Goal: Task Accomplishment & Management: Use online tool/utility

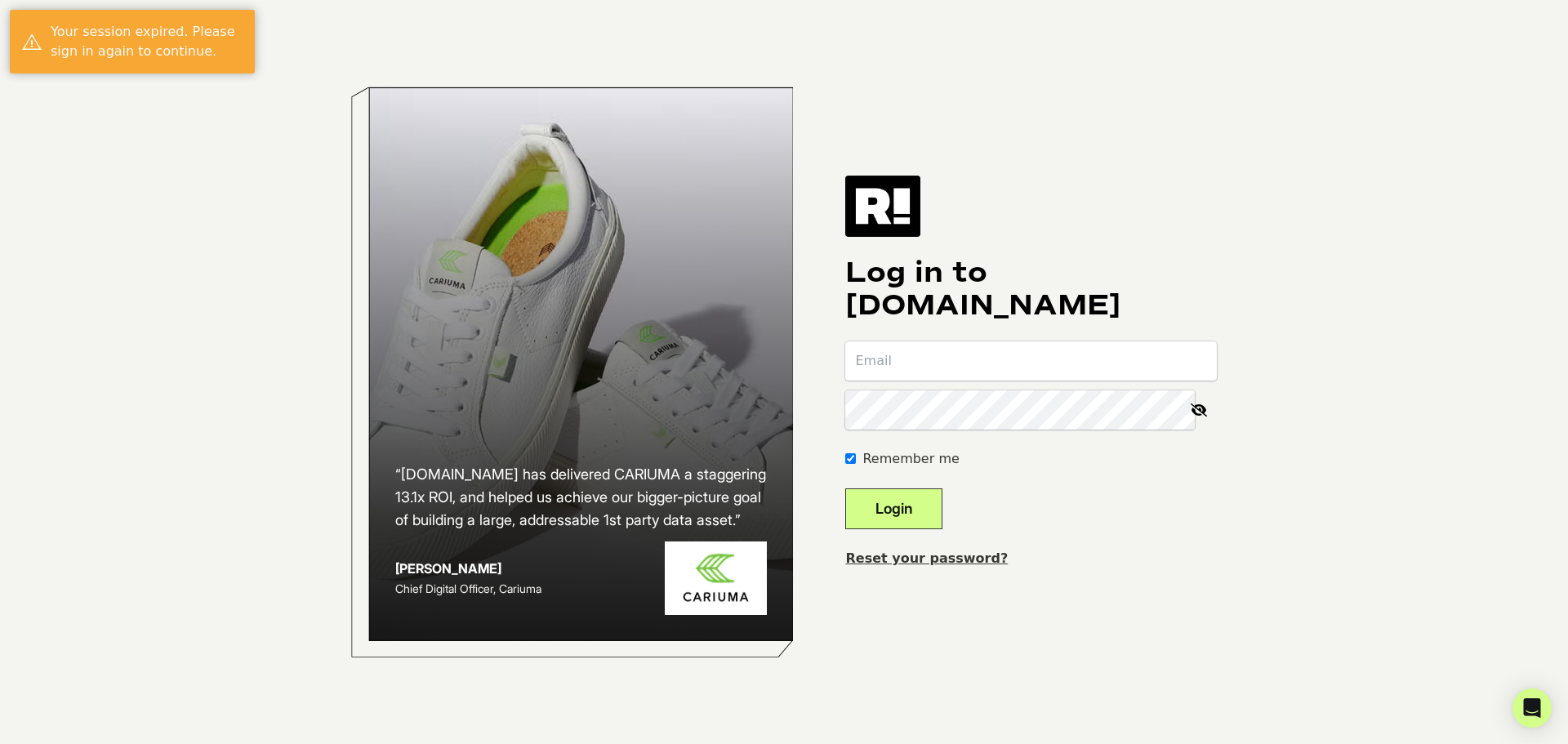
type input "support@doctorsinternet.com"
click at [910, 513] on button "Login" at bounding box center [894, 509] width 97 height 41
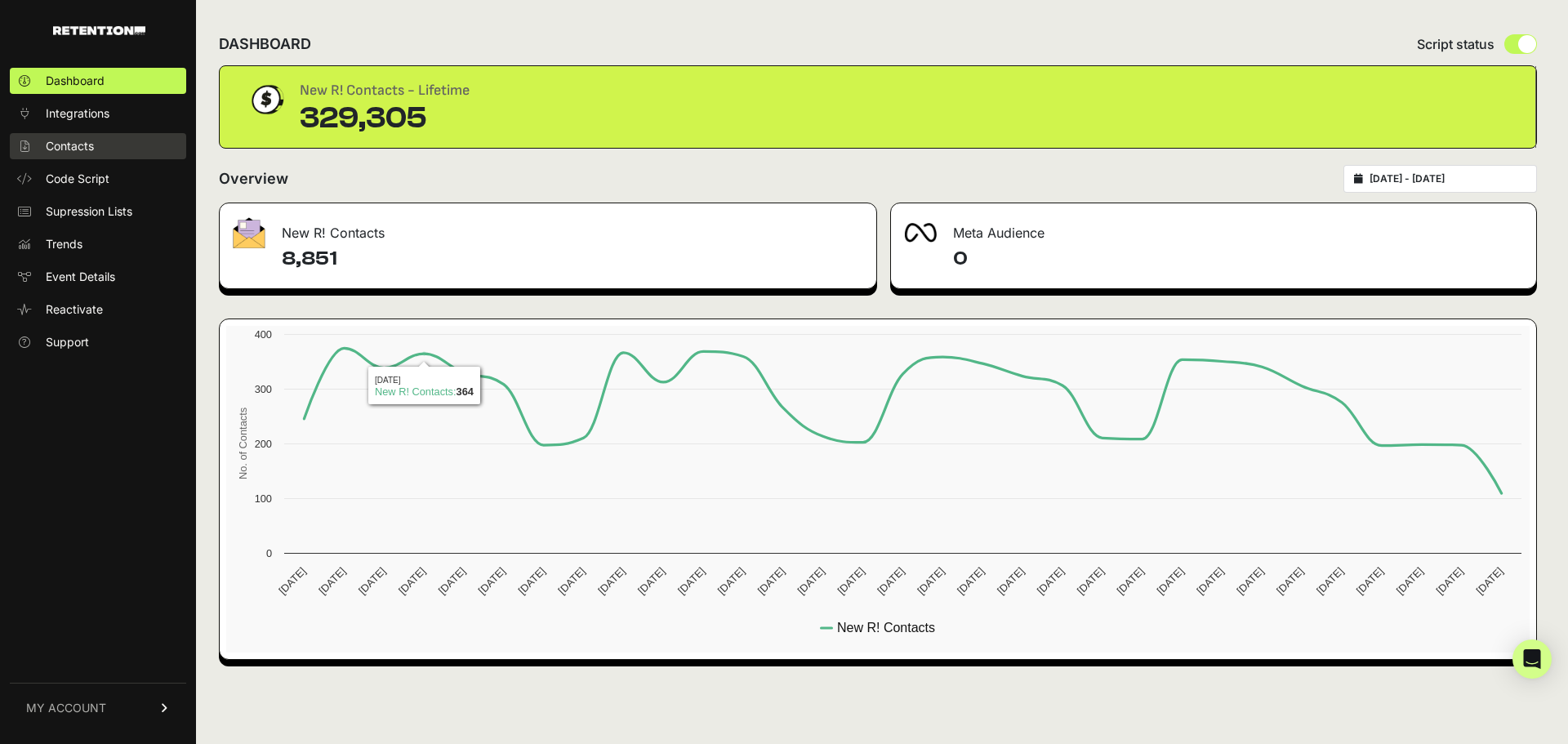
click at [56, 142] on span "Contacts" at bounding box center [70, 146] width 49 height 17
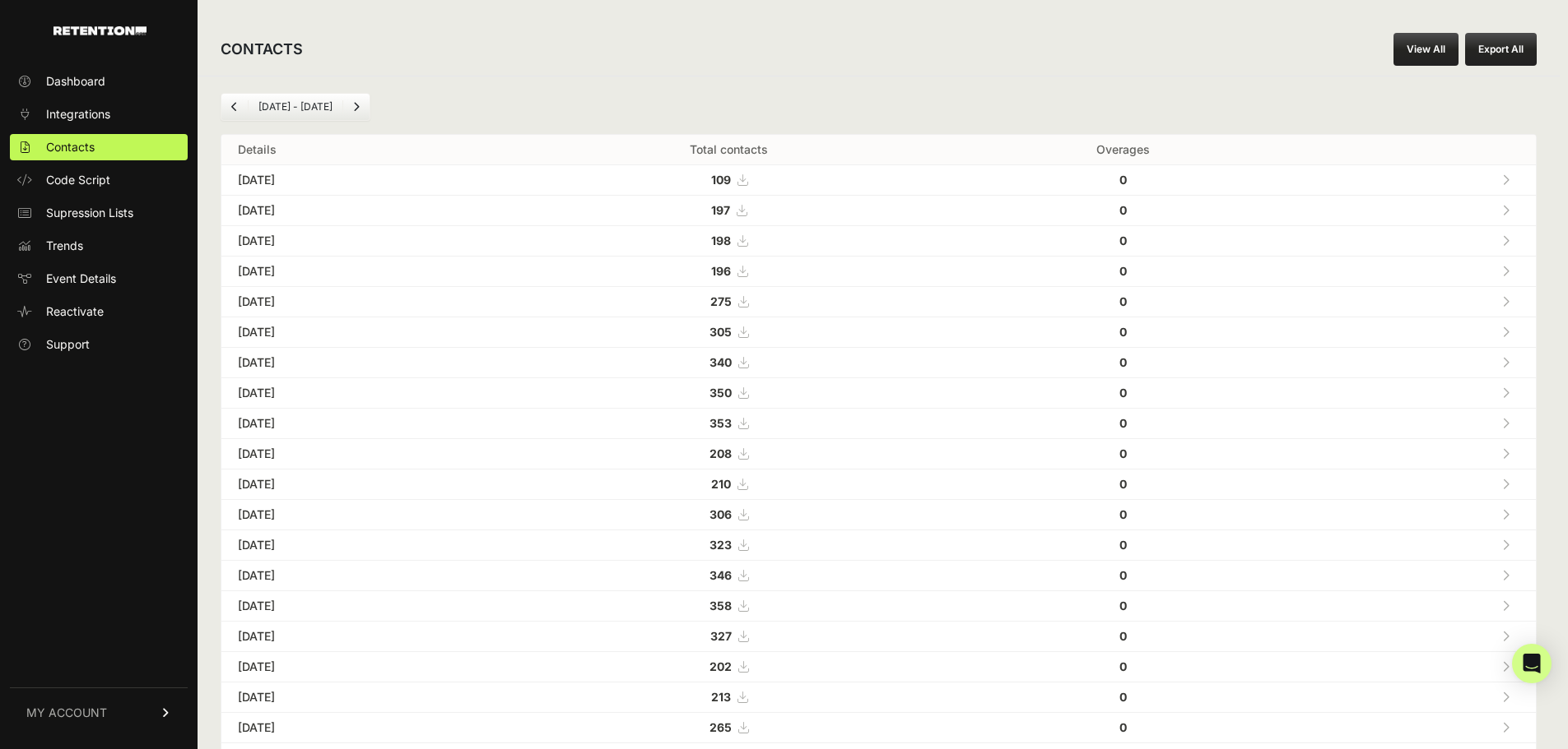
click at [83, 181] on span "Code Script" at bounding box center [78, 180] width 64 height 17
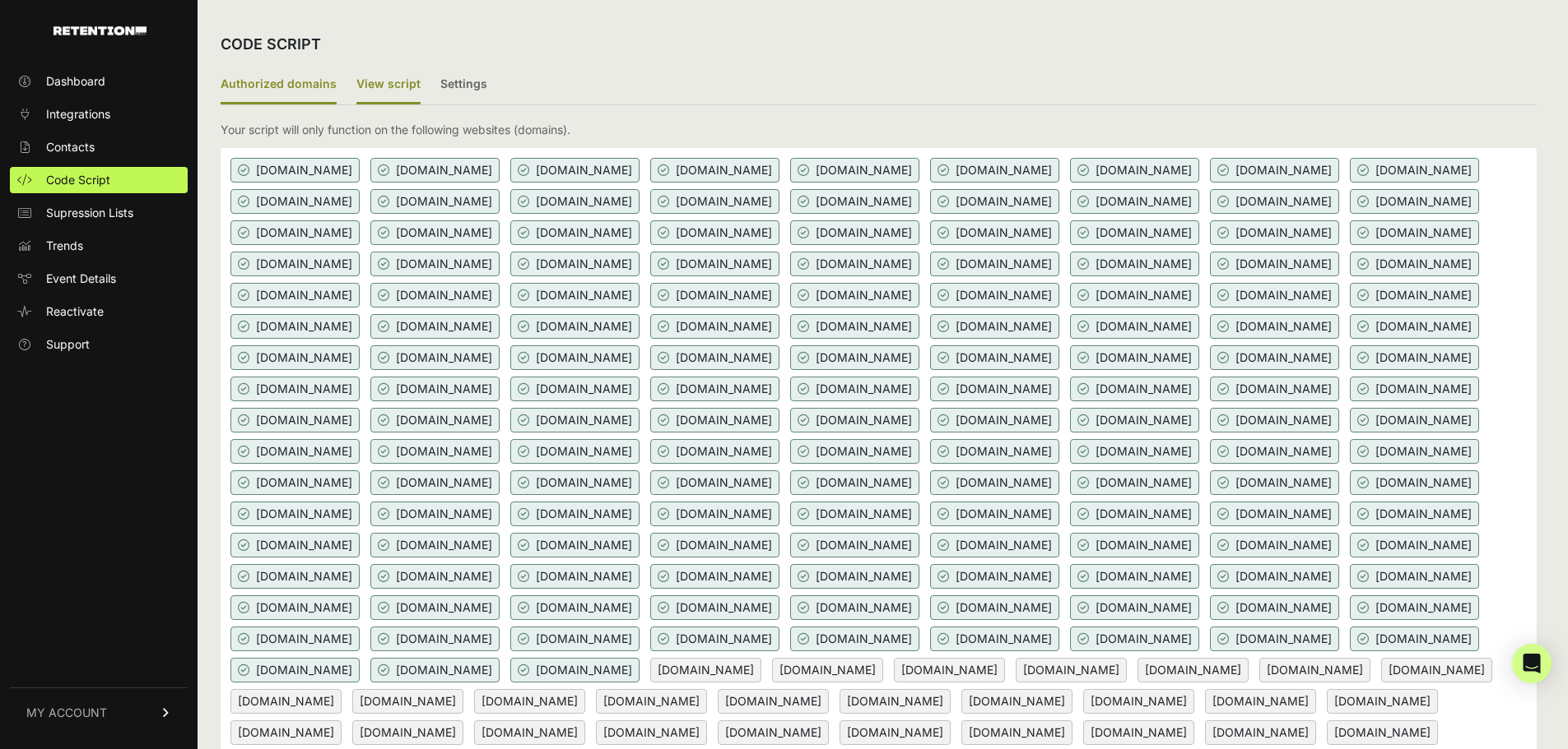
click at [398, 88] on label "View script" at bounding box center [389, 85] width 64 height 39
click at [0, 0] on input "View script" at bounding box center [0, 0] width 0 height 0
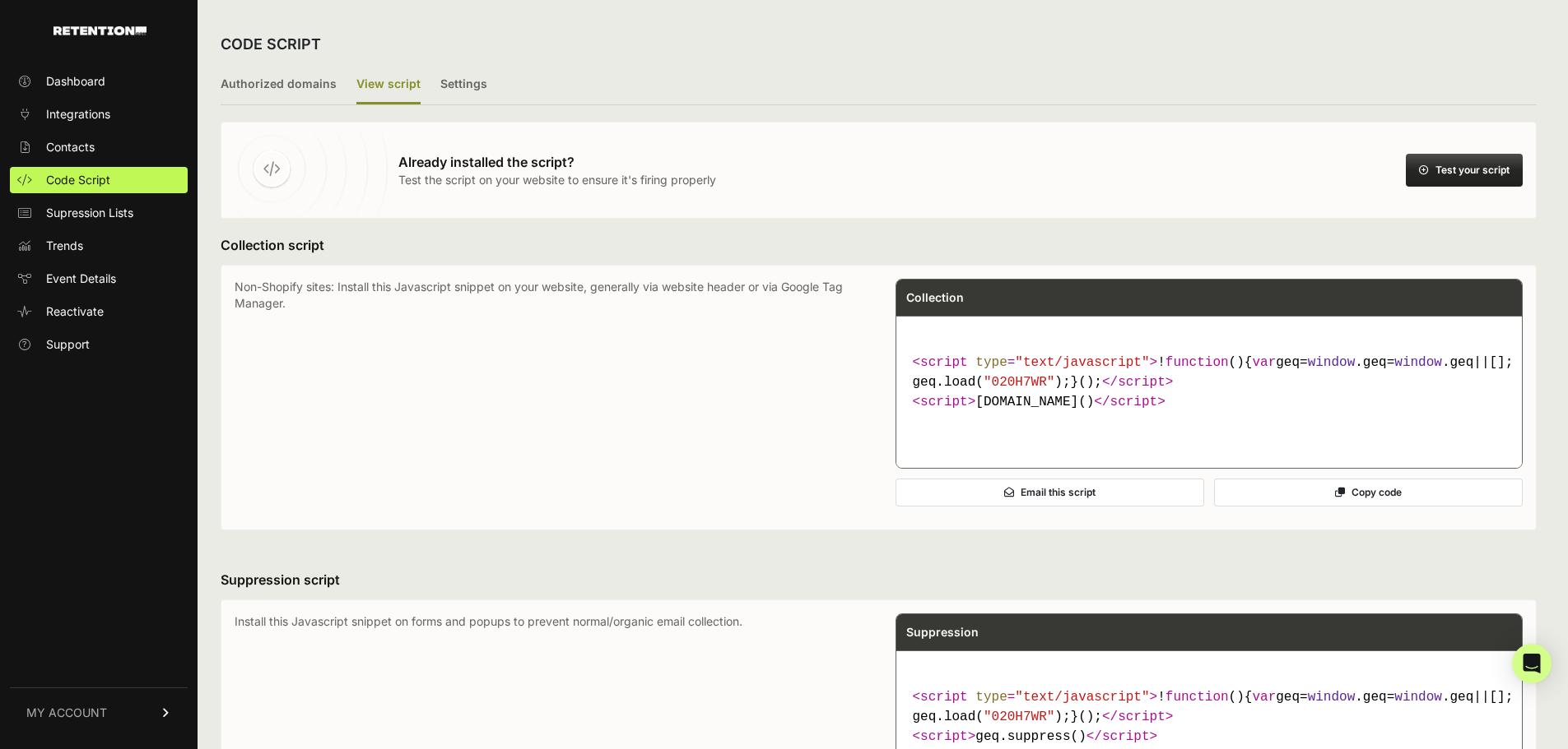
click at [1453, 174] on button "Test your script" at bounding box center [1463, 170] width 117 height 33
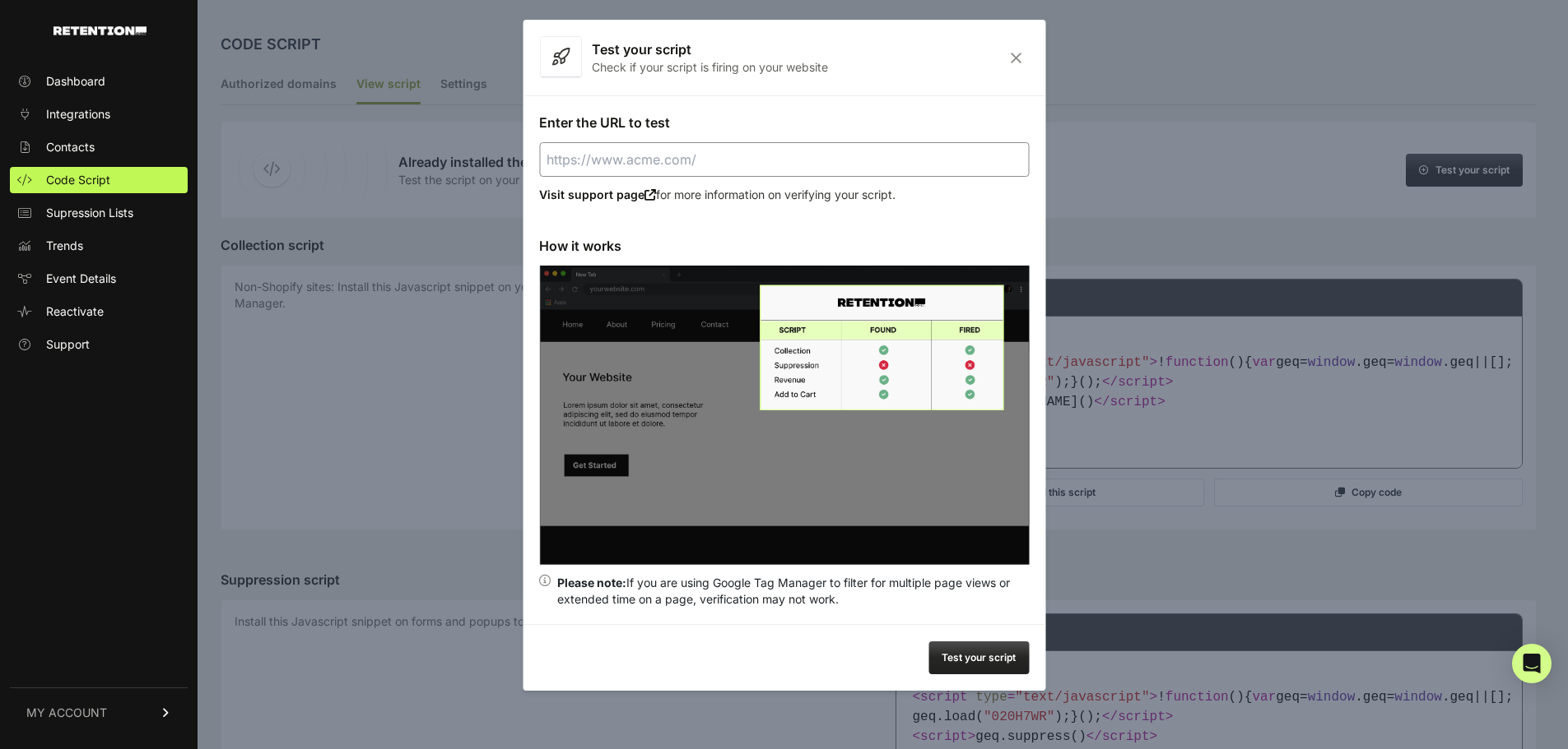
click at [739, 165] on input "Enter the URL to test" at bounding box center [783, 159] width 490 height 35
paste input "[URL][DOMAIN_NAME]"
type input "[URL][DOMAIN_NAME]"
click at [987, 672] on button "Test your script" at bounding box center [978, 658] width 100 height 33
click at [1006, 57] on icon "Close" at bounding box center [1016, 58] width 25 height 14
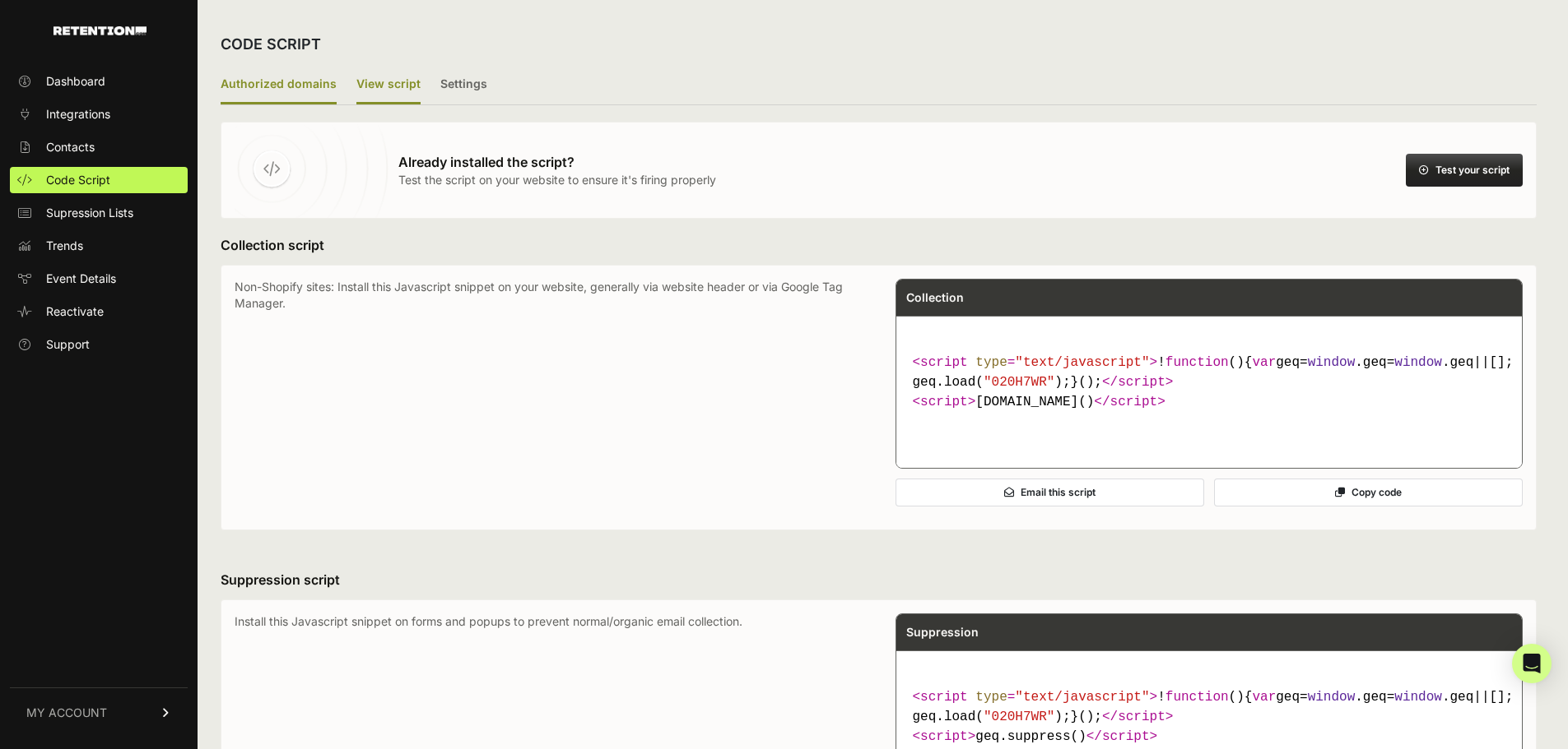
click at [286, 84] on label "Authorized domains" at bounding box center [279, 85] width 116 height 39
click at [0, 0] on input "Authorized domains" at bounding box center [0, 0] width 0 height 0
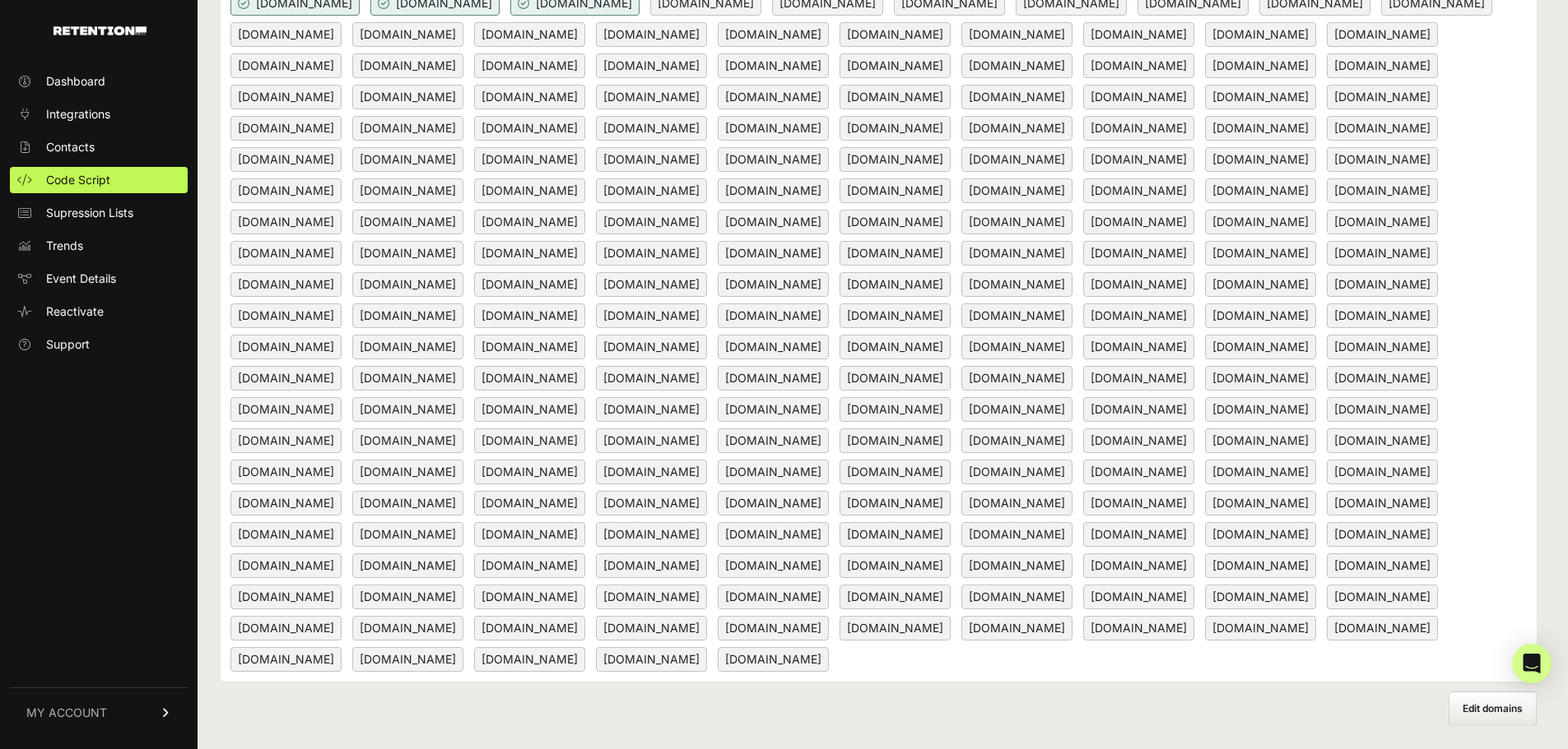
scroll to position [980, 0]
click at [1512, 729] on div "CODE SCRIPT Authorized domains View script Settings 2/3 Install script View, in…" at bounding box center [878, 40] width 1362 height 1416
click at [1506, 712] on span "Edit domains" at bounding box center [1492, 709] width 60 height 13
click at [0, 0] on input "Add domain" at bounding box center [0, 0] width 0 height 0
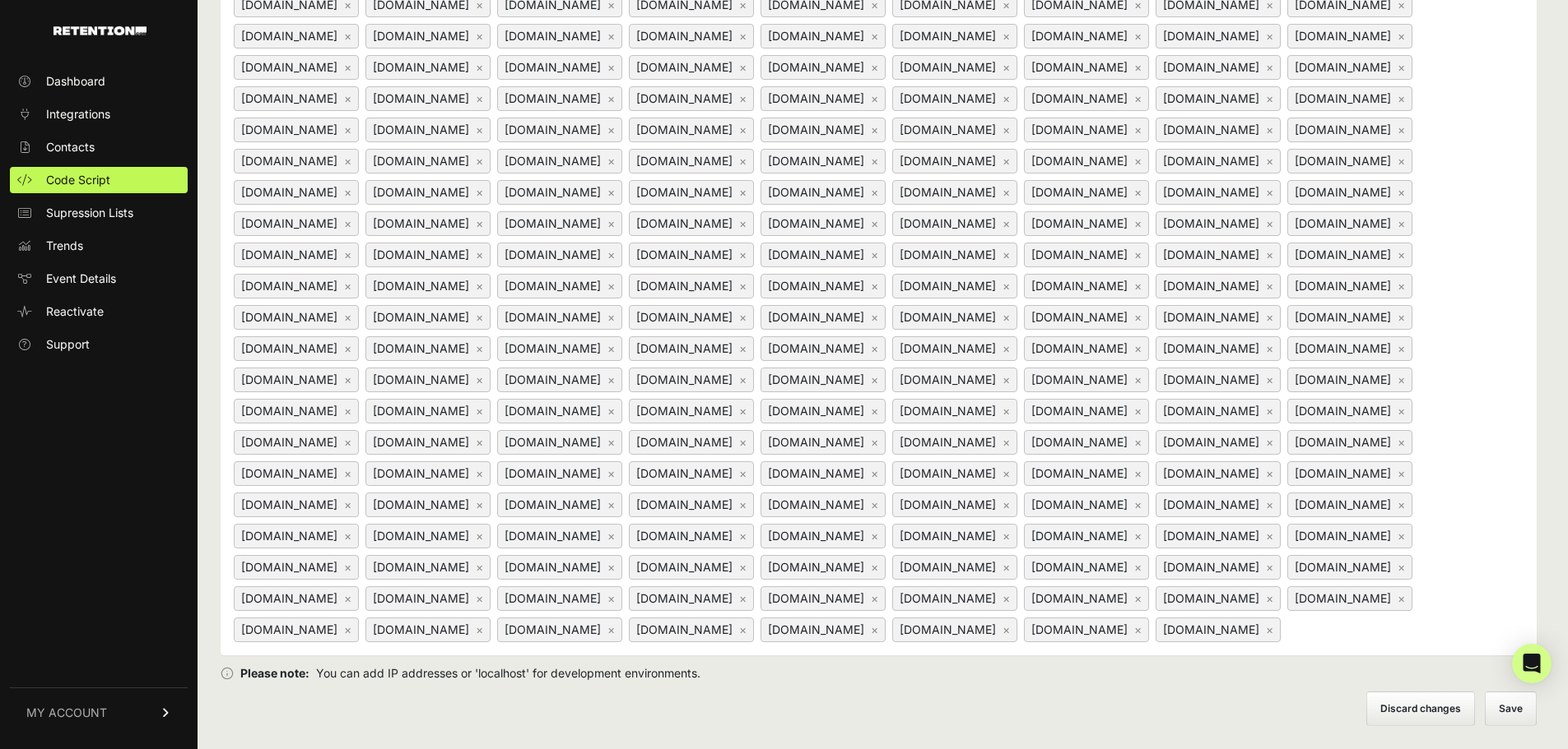
click at [1311, 639] on input at bounding box center [1387, 629] width 206 height 19
paste input "[URL][DOMAIN_NAME]"
type input "[URL][DOMAIN_NAME]"
click at [1519, 542] on div "manndentalofalbany.com × www.manndentalofalbany.com × landing.doctorsinternet.c…" at bounding box center [878, 20] width 1316 height 1270
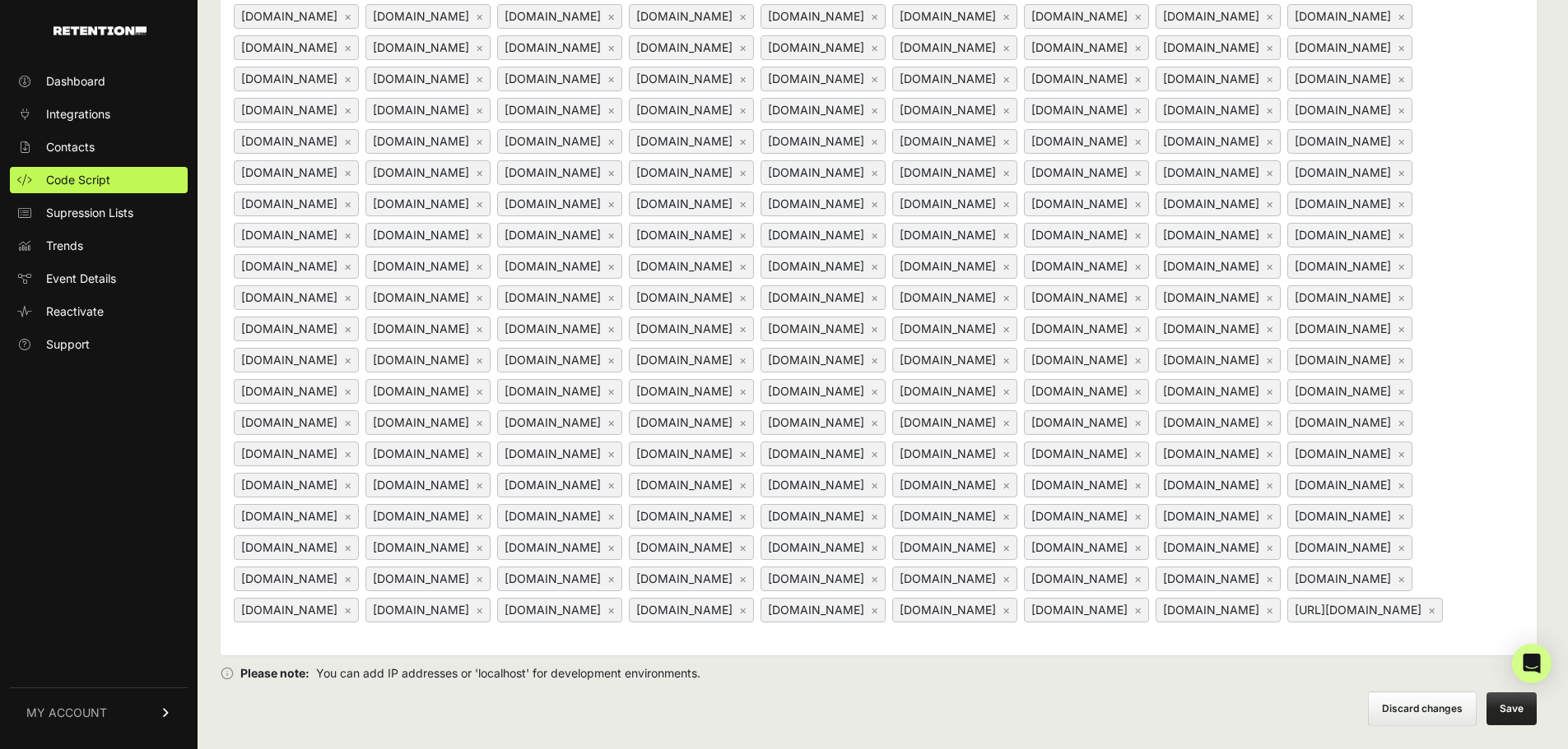
scroll to position [1094, 0]
click at [1528, 714] on button "Save" at bounding box center [1512, 709] width 51 height 33
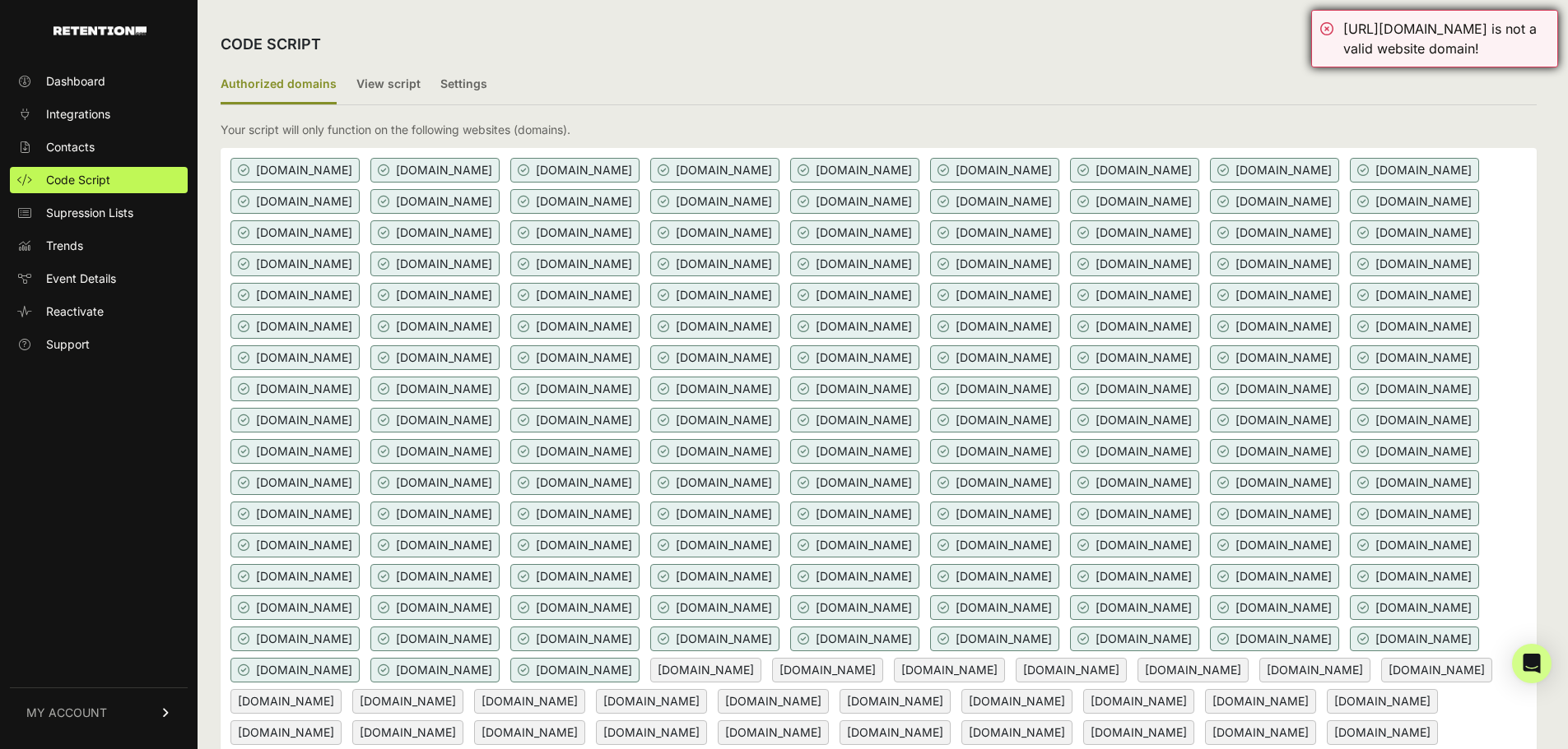
click at [1450, 58] on div "[URL][DOMAIN_NAME] is not a valid website domain!" at bounding box center [1446, 38] width 206 height 40
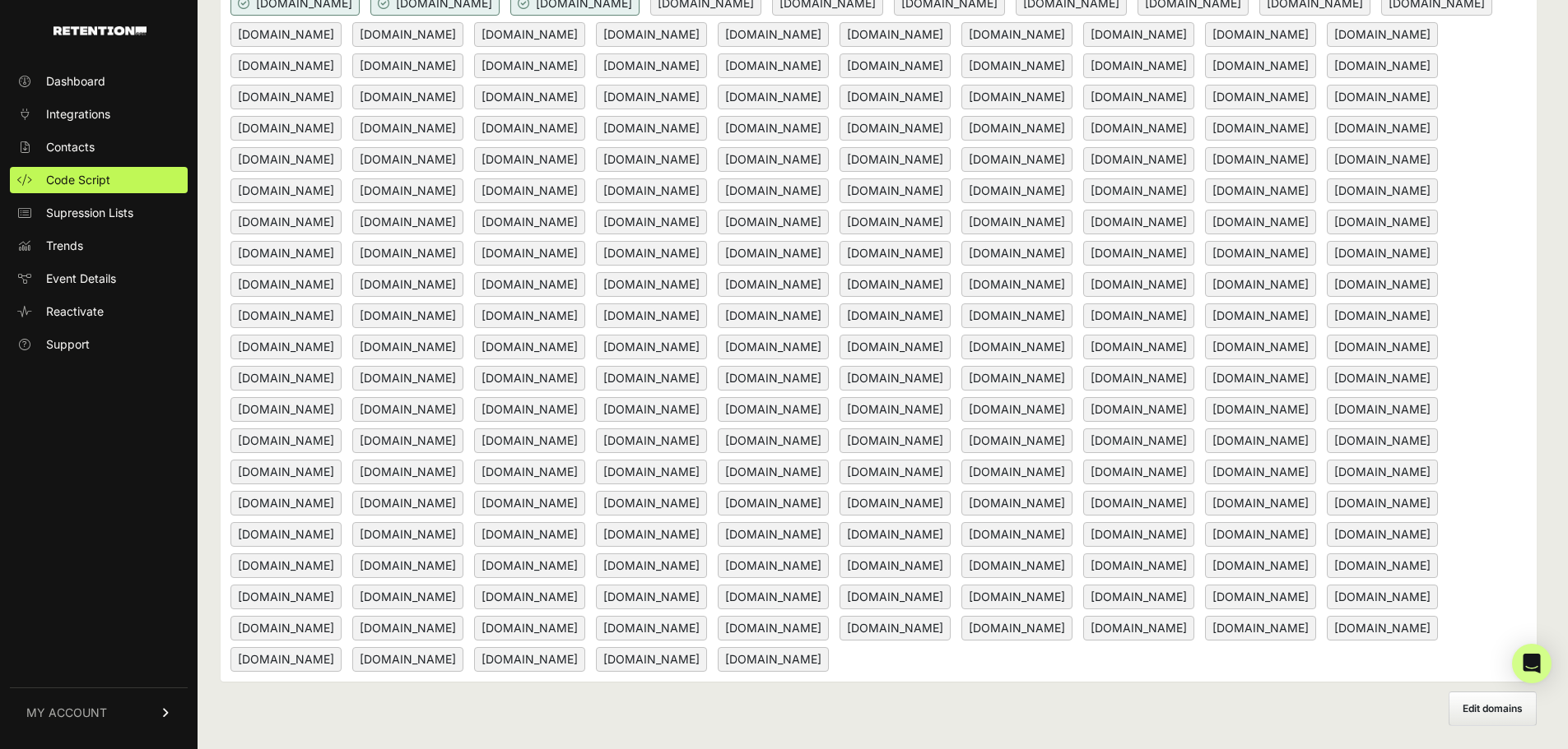
scroll to position [980, 0]
drag, startPoint x: 1373, startPoint y: 663, endPoint x: 1441, endPoint y: 679, distance: 69.9
click at [1373, 662] on div "[DOMAIN_NAME] [DOMAIN_NAME] [DOMAIN_NAME] [DOMAIN_NAME] [DOMAIN_NAME] [DOMAIN_N…" at bounding box center [878, 81] width 1316 height 1201
click at [1472, 698] on label "Edit domains" at bounding box center [1492, 709] width 88 height 35
click at [0, 0] on input "Add domain" at bounding box center [0, 0] width 0 height 0
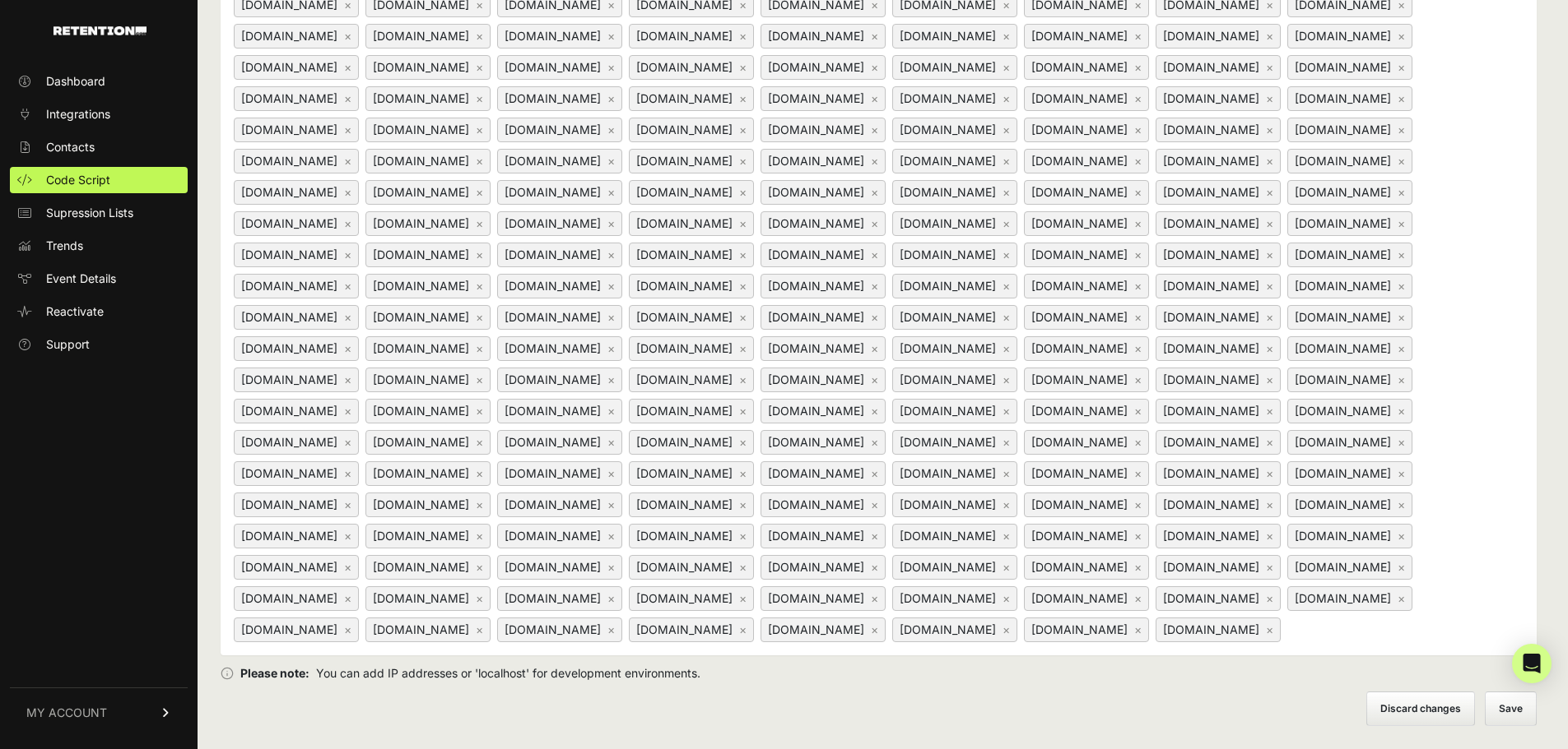
click at [1346, 639] on input at bounding box center [1387, 629] width 206 height 19
paste input "[URL][DOMAIN_NAME]"
drag, startPoint x: 1353, startPoint y: 720, endPoint x: 1258, endPoint y: 720, distance: 95.0
click at [1216, 655] on div "manndentalofalbany.com × www.manndentalofalbany.com × landing.doctorsinternet.c…" at bounding box center [878, 20] width 1316 height 1270
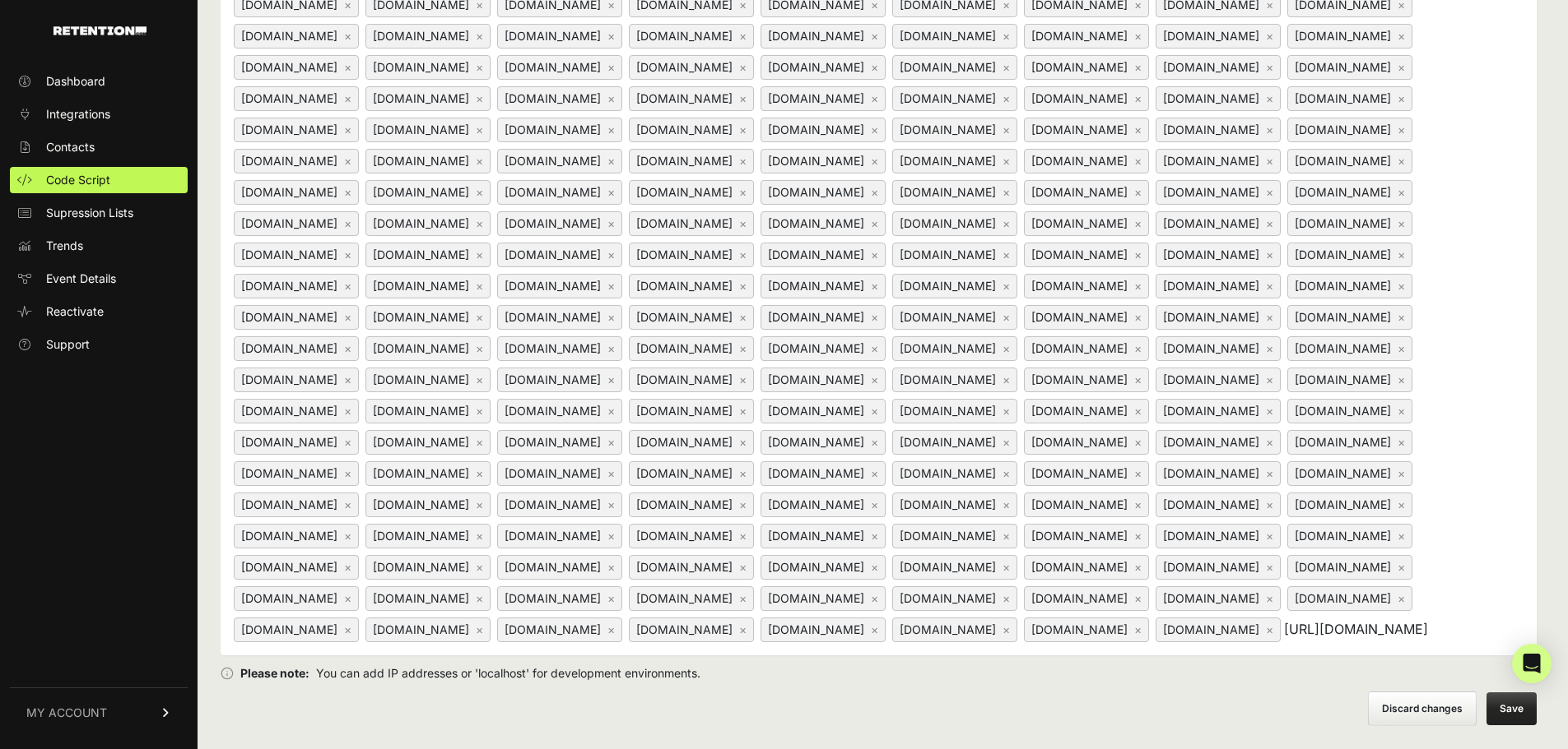
click at [1297, 639] on input "https://www.prestige-dentistry.com" at bounding box center [1387, 629] width 206 height 19
drag, startPoint x: 1284, startPoint y: 723, endPoint x: 1198, endPoint y: 724, distance: 86.0
click at [1198, 655] on div "manndentalofalbany.com × www.manndentalofalbany.com × landing.doctorsinternet.c…" at bounding box center [878, 20] width 1316 height 1270
type input "[DOMAIN_NAME]"
click at [1503, 693] on button "Save" at bounding box center [1512, 709] width 51 height 33
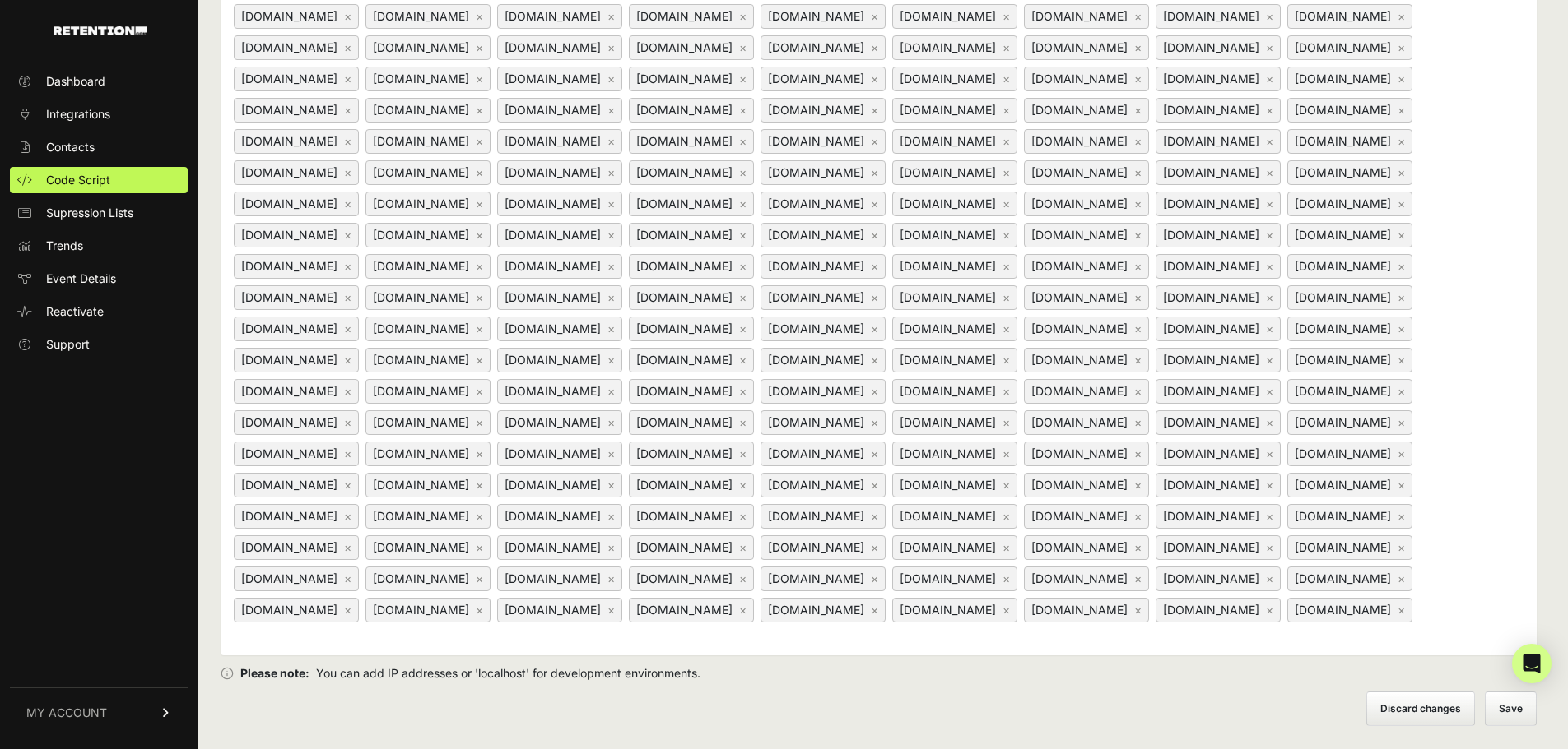
scroll to position [1094, 0]
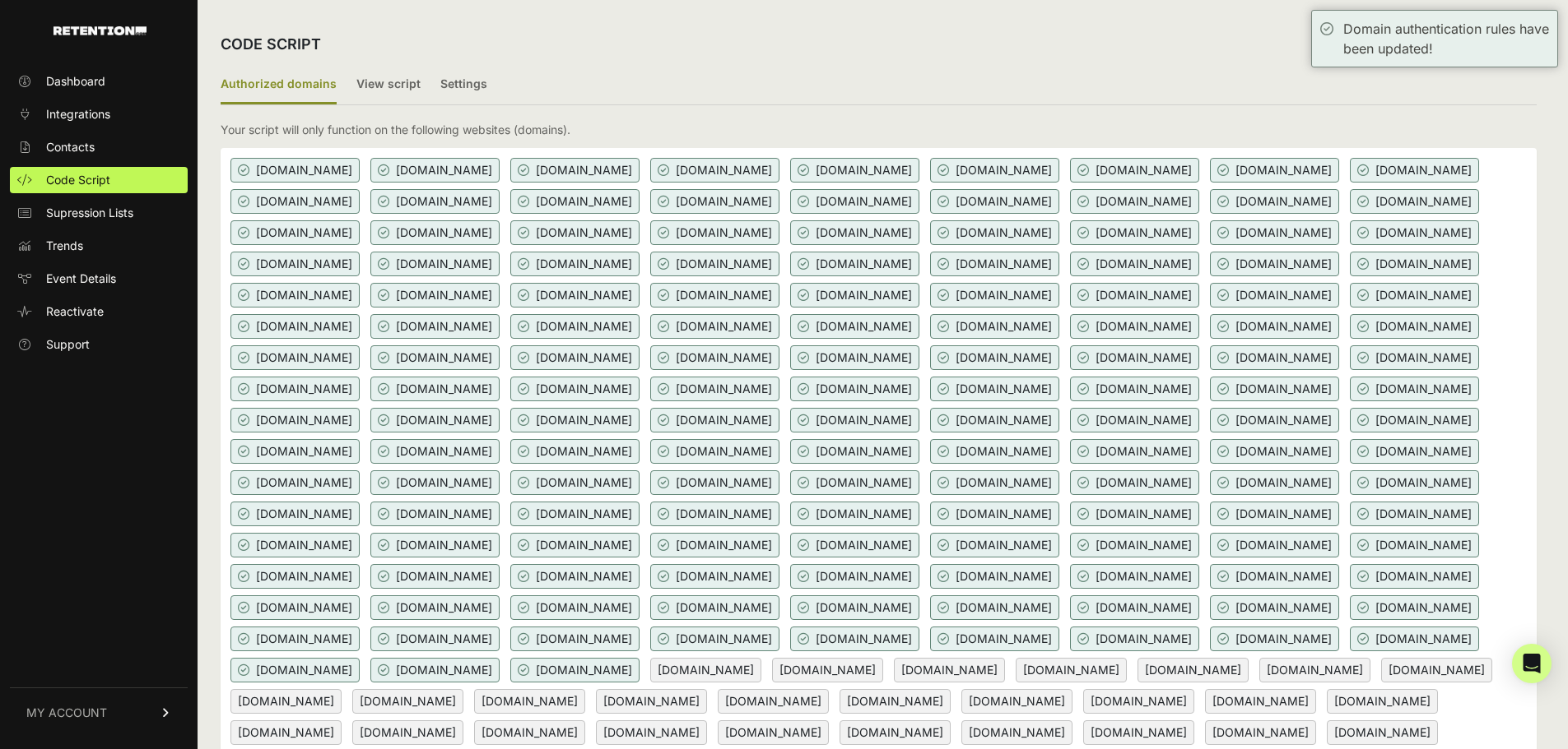
click at [435, 54] on div "CODE SCRIPT" at bounding box center [878, 44] width 1316 height 43
click at [385, 76] on label "View script" at bounding box center [389, 85] width 64 height 39
click at [0, 0] on input "View script" at bounding box center [0, 0] width 0 height 0
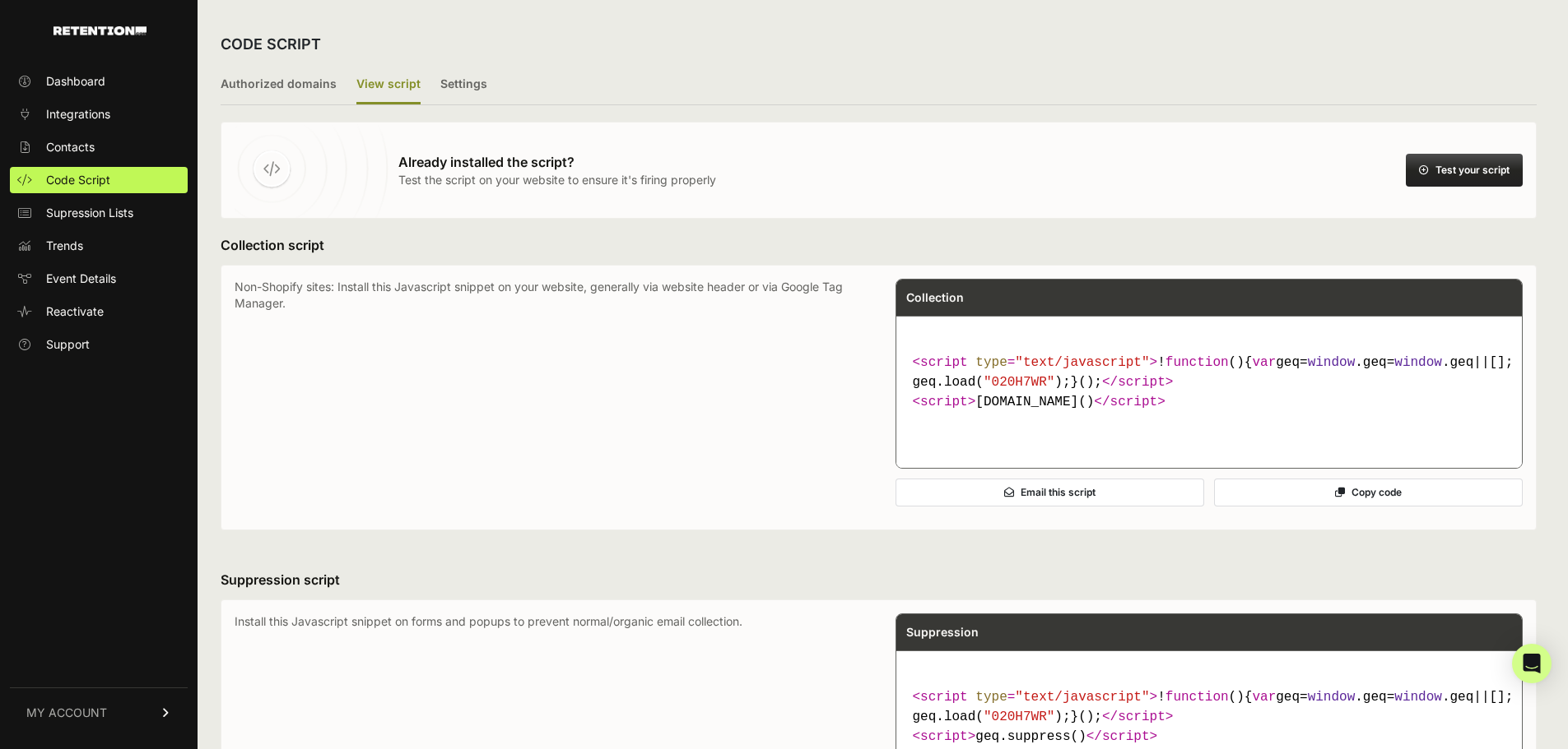
click at [1505, 169] on button "Test your script" at bounding box center [1463, 170] width 117 height 33
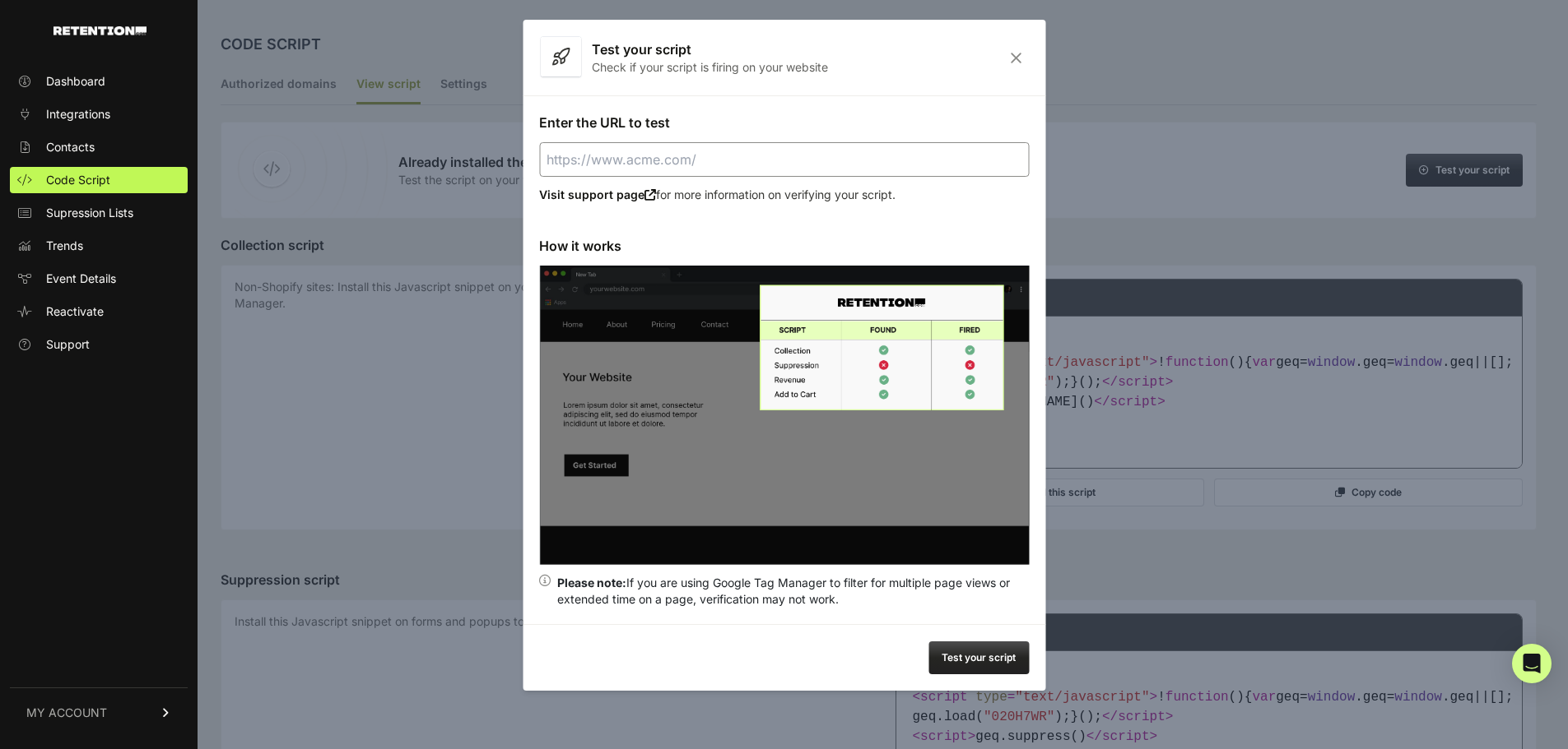
click at [736, 165] on input "Enter the URL to test" at bounding box center [783, 159] width 490 height 35
paste input "[URL][DOMAIN_NAME]"
type input "[URL][DOMAIN_NAME]"
click at [981, 663] on button "Test your script" at bounding box center [978, 658] width 100 height 33
drag, startPoint x: 1200, startPoint y: 242, endPoint x: 1083, endPoint y: 286, distance: 125.0
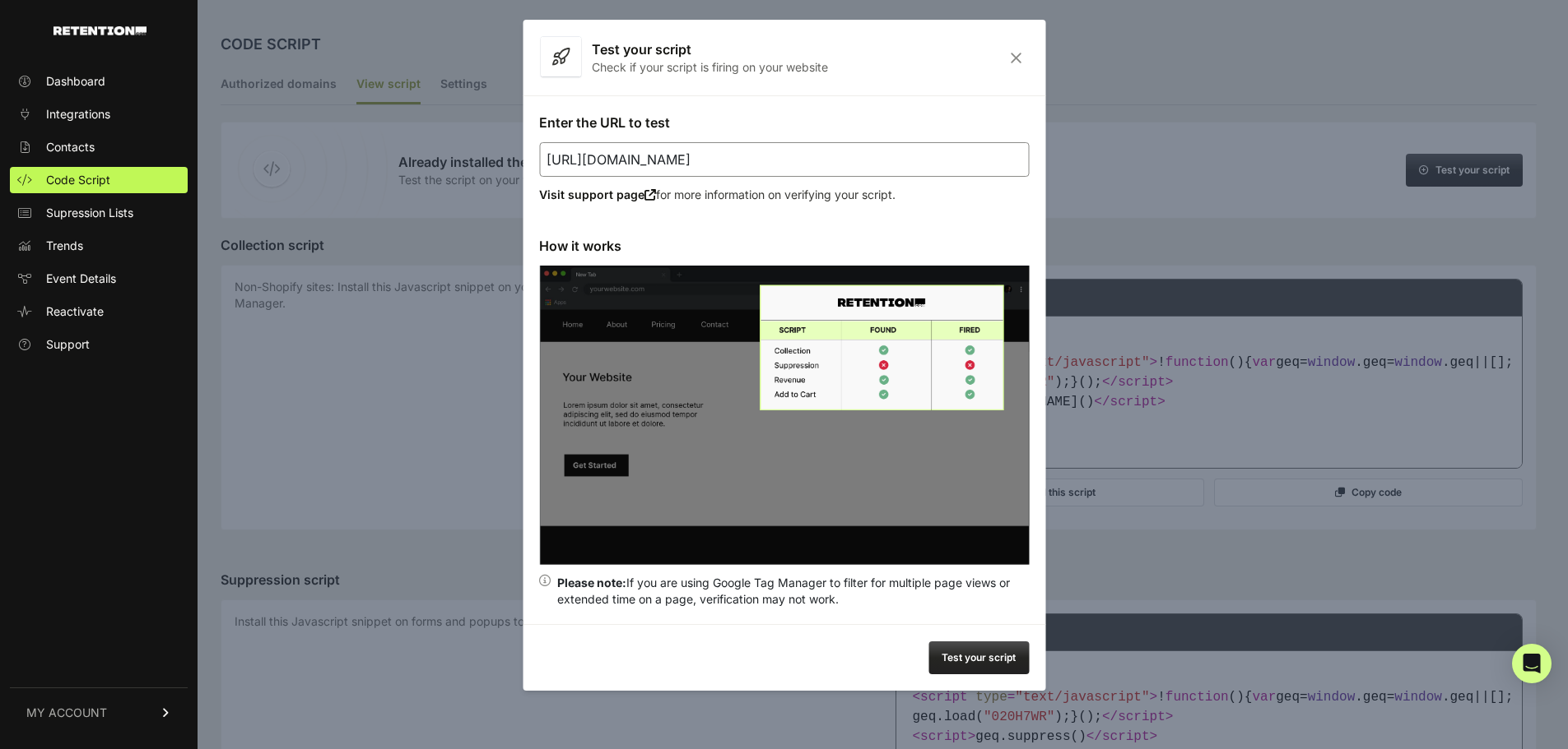
click at [1201, 242] on div at bounding box center [784, 374] width 1568 height 749
